Goal: Check status

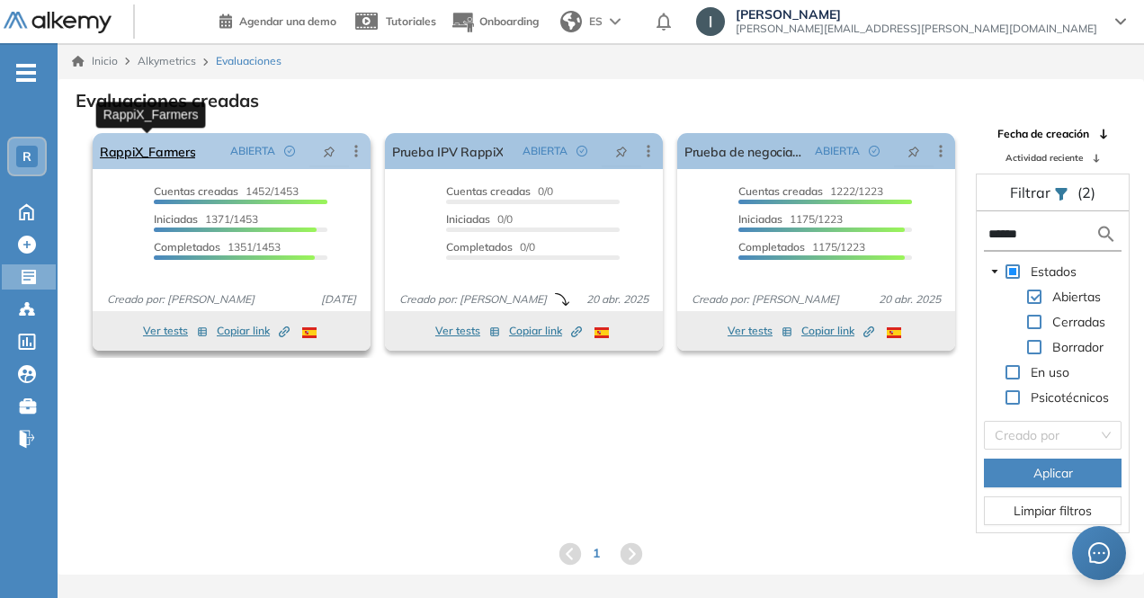
click at [130, 150] on link "RappiX_Farmers" at bounding box center [147, 151] width 95 height 36
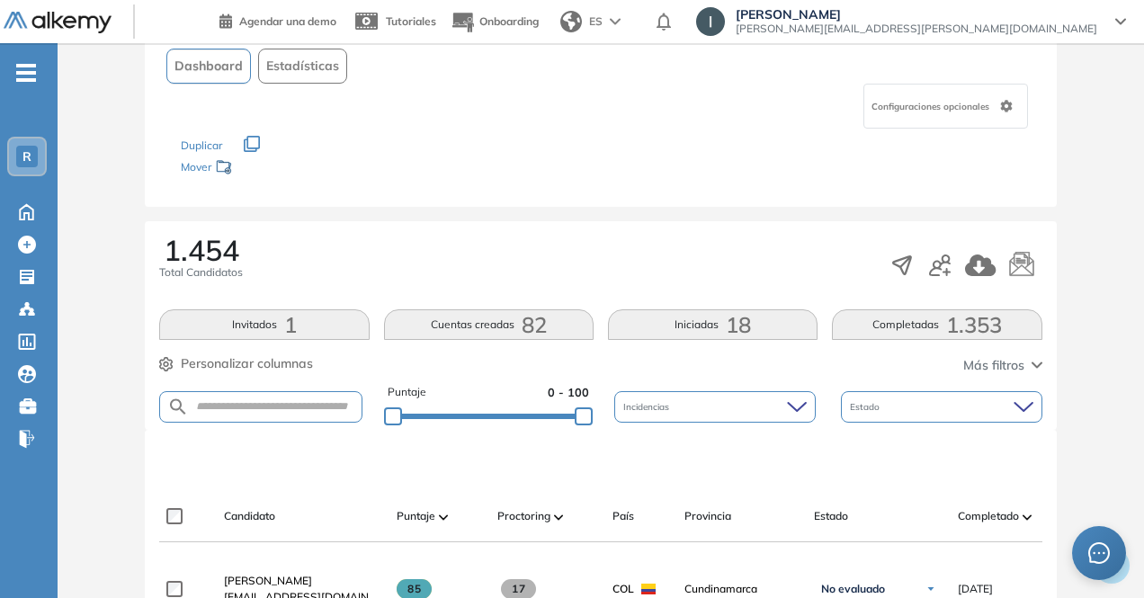
scroll to position [270, 0]
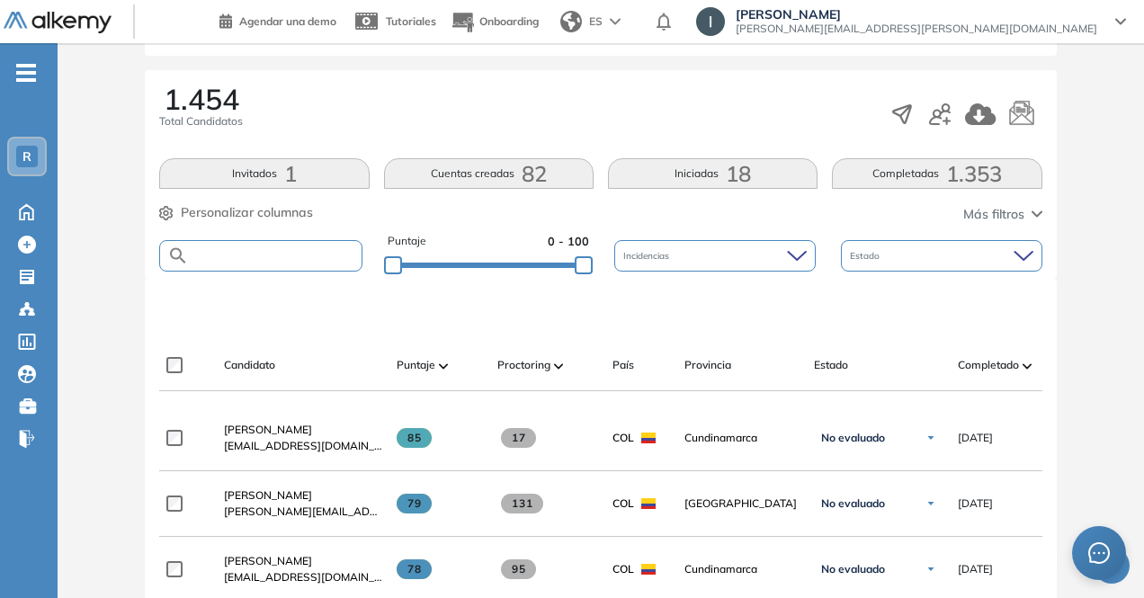
click at [292, 260] on input "text" at bounding box center [275, 255] width 172 height 13
type input "**********"
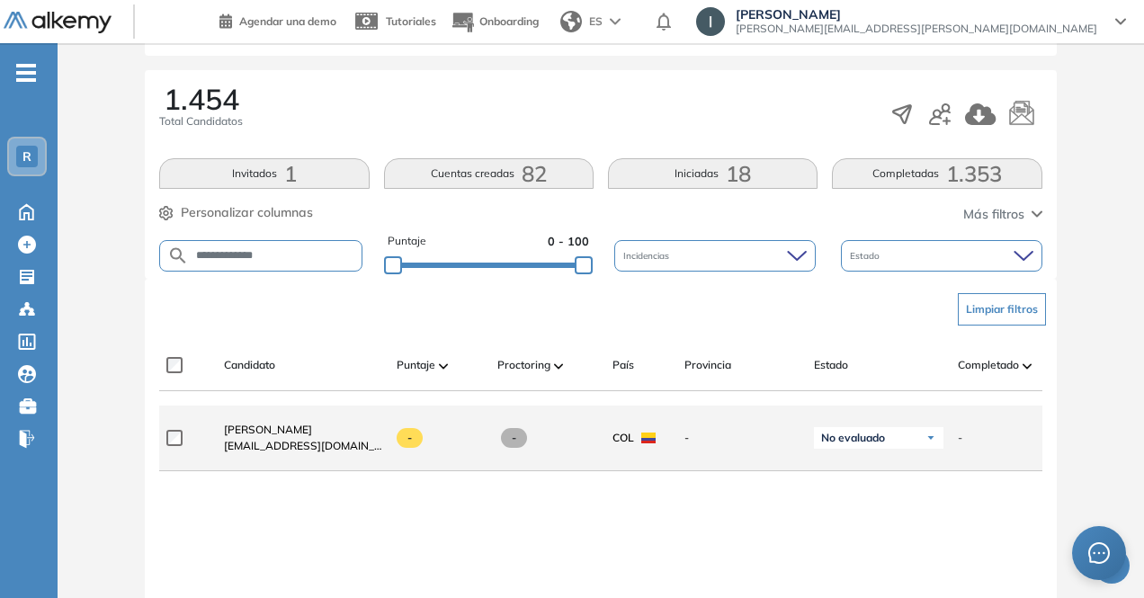
click at [282, 445] on span "[EMAIL_ADDRESS][DOMAIN_NAME]" at bounding box center [303, 446] width 158 height 16
click at [394, 445] on div "-" at bounding box center [432, 438] width 101 height 49
click at [937, 437] on div "No evaluado" at bounding box center [879, 438] width 130 height 22
click at [968, 446] on div "-" at bounding box center [1008, 438] width 101 height 16
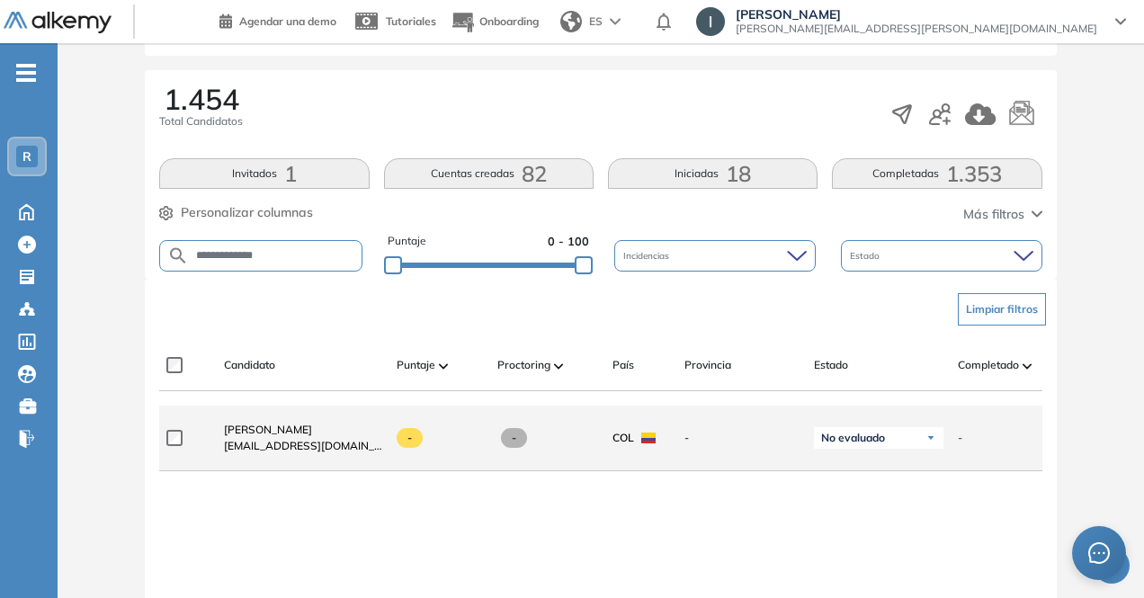
scroll to position [0, 0]
